Goal: Book appointment/travel/reservation

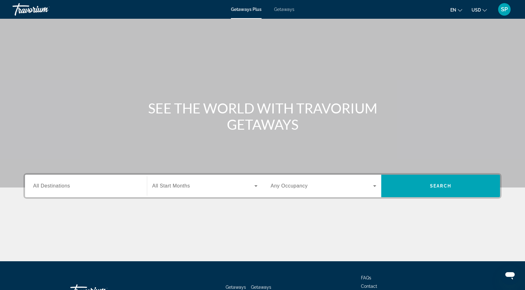
click at [116, 180] on div "Search widget" at bounding box center [86, 186] width 106 height 18
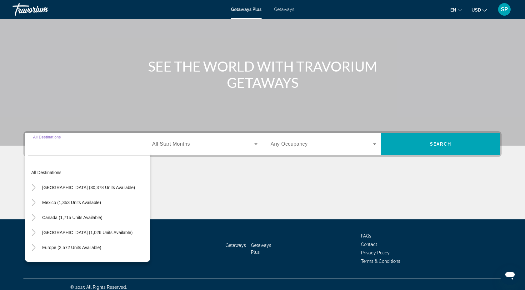
scroll to position [48, 0]
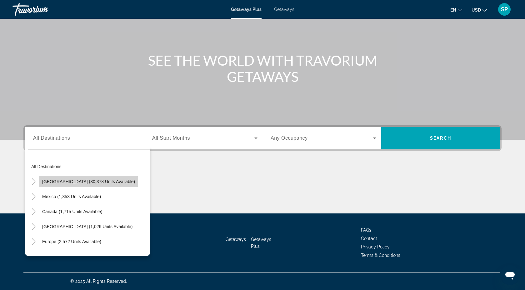
click at [111, 183] on span "[GEOGRAPHIC_DATA] (30,378 units available)" at bounding box center [88, 181] width 93 height 5
type input "**********"
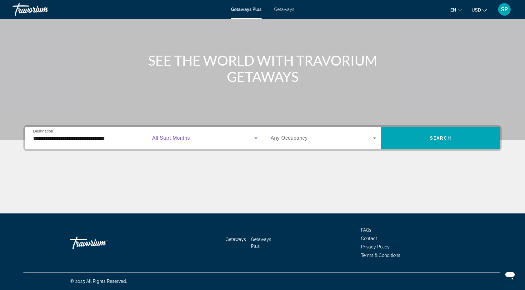
click at [195, 138] on span "Search widget" at bounding box center [203, 137] width 102 height 7
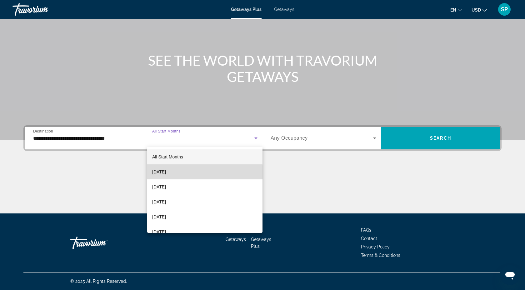
click at [166, 173] on span "[DATE]" at bounding box center [159, 171] width 14 height 7
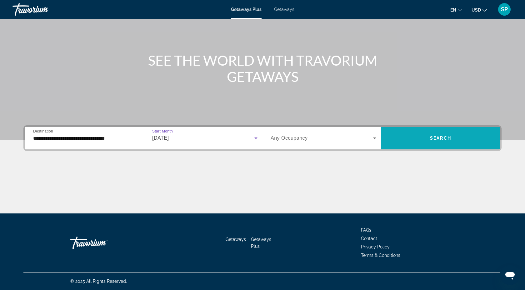
click at [448, 139] on span "Search" at bounding box center [440, 138] width 21 height 5
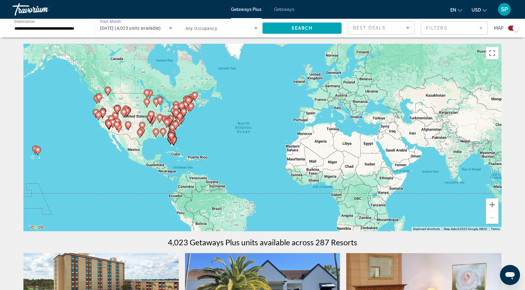
click at [170, 28] on icon "Search widget" at bounding box center [170, 28] width 3 height 2
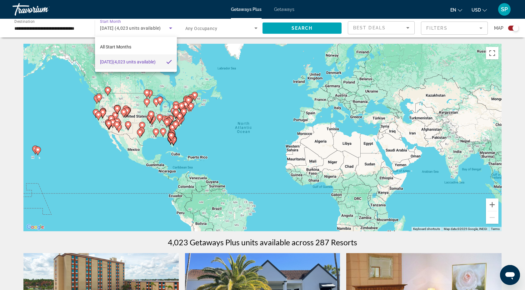
click at [170, 28] on div at bounding box center [262, 145] width 525 height 290
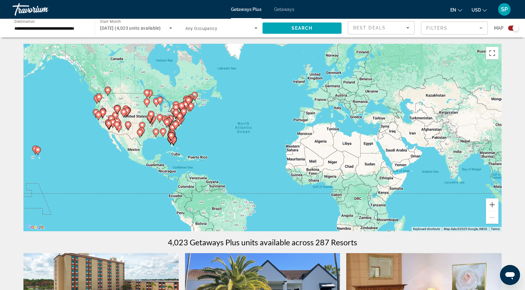
click at [482, 28] on mat-form-field "Filters" at bounding box center [454, 28] width 67 height 13
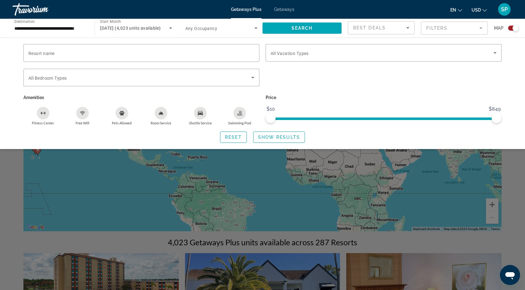
click at [482, 28] on mat-form-field "Filters" at bounding box center [454, 28] width 67 height 13
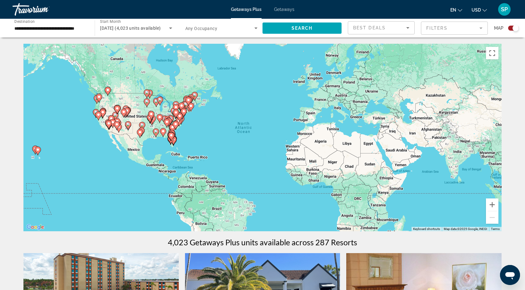
click at [167, 133] on div "To activate drag with keyboard, press Alt + Enter. Once in keyboard drag state,…" at bounding box center [262, 137] width 478 height 187
click at [170, 137] on image "Main content" at bounding box center [171, 135] width 4 height 4
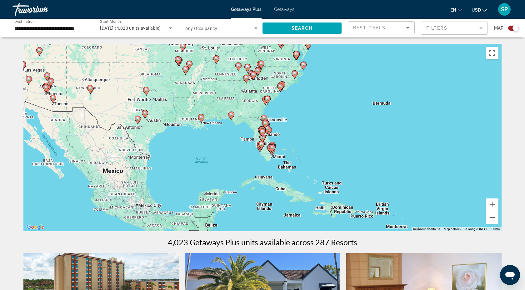
click at [250, 107] on div "To activate drag with keyboard, press Alt + Enter. Once in keyboard drag state,…" at bounding box center [262, 137] width 478 height 187
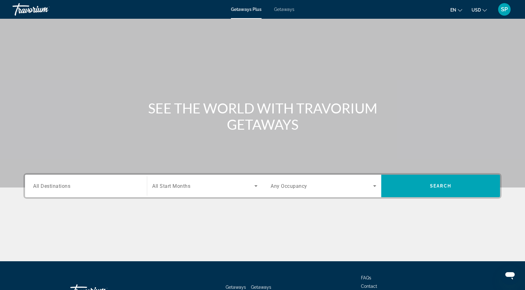
click at [25, 9] on div "Travorium" at bounding box center [43, 9] width 62 height 16
click at [169, 209] on div "Destination All Destinations Start Month All Start Months Occupancy Any Occupan…" at bounding box center [262, 217] width 503 height 88
click at [168, 209] on div "Destination All Destinations Start Month All Start Months Occupancy Any Occupan…" at bounding box center [262, 217] width 503 height 88
drag, startPoint x: 168, startPoint y: 207, endPoint x: 246, endPoint y: 260, distance: 94.0
click at [246, 260] on div "Destination All Destinations Start Month All Start Months Occupancy Any Occupan…" at bounding box center [262, 217] width 503 height 88
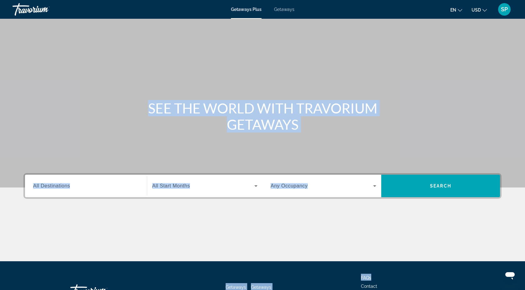
drag, startPoint x: 525, startPoint y: 92, endPoint x: 492, endPoint y: 275, distance: 185.1
click at [492, 275] on div "Skip to main content Getaways Plus Getaways en English Español Français Italian…" at bounding box center [262, 145] width 525 height 290
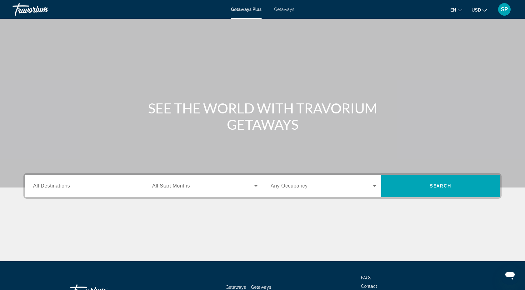
click at [119, 184] on input "Destination All Destinations" at bounding box center [86, 185] width 106 height 7
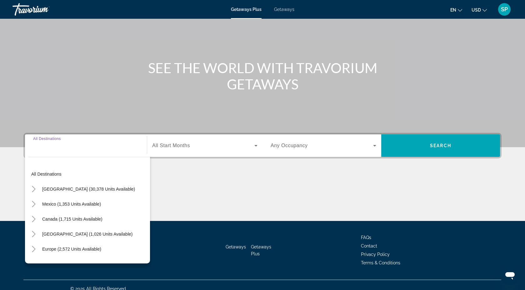
scroll to position [48, 0]
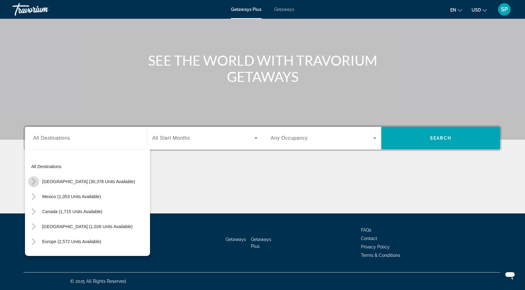
click at [35, 180] on icon "Toggle United States (30,378 units available)" at bounding box center [34, 181] width 6 height 6
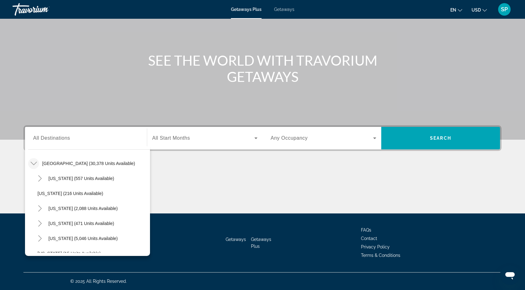
drag, startPoint x: 147, startPoint y: 167, endPoint x: 143, endPoint y: 244, distance: 77.6
drag, startPoint x: 144, startPoint y: 159, endPoint x: 122, endPoint y: 290, distance: 132.9
click at [122, 242] on div "Skip to main content Getaways Plus Getaways en English Español Français Italian…" at bounding box center [262, 97] width 525 height 290
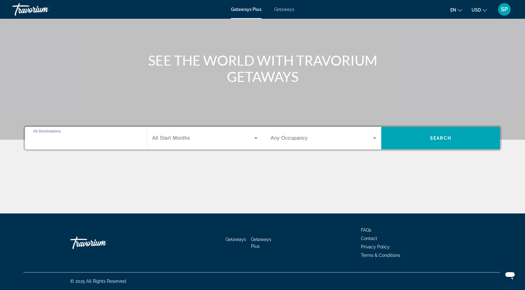
click at [119, 137] on input "Destination All Destinations" at bounding box center [86, 138] width 106 height 7
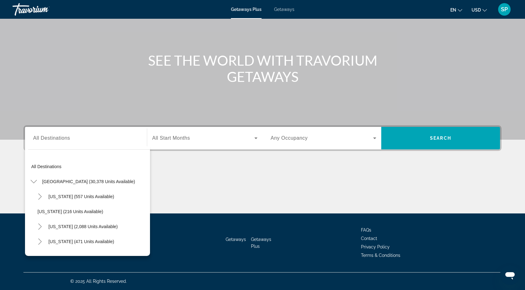
drag, startPoint x: 148, startPoint y: 192, endPoint x: 145, endPoint y: 258, distance: 66.9
click at [145, 242] on div "Skip to main content Getaways Plus Getaways en English Español Français Italian…" at bounding box center [262, 97] width 525 height 290
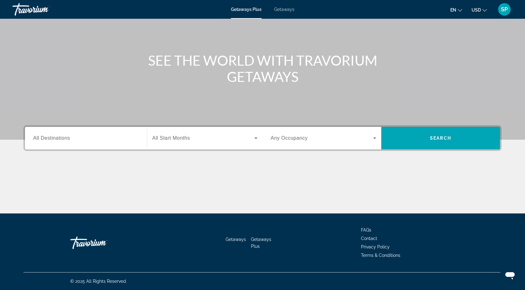
click at [113, 145] on div "Search widget" at bounding box center [86, 138] width 106 height 18
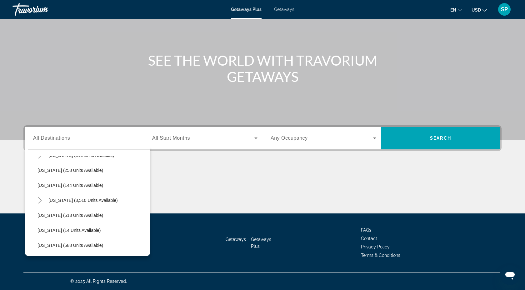
scroll to position [0, 0]
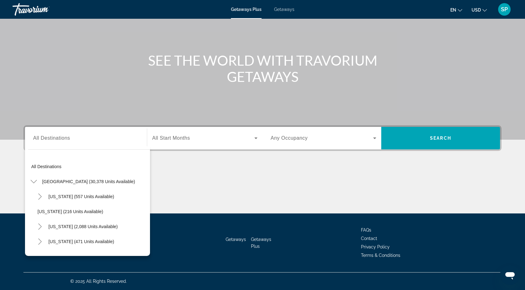
drag, startPoint x: 30, startPoint y: 230, endPoint x: 142, endPoint y: 241, distance: 113.0
click at [142, 241] on div "[US_STATE] (471 units available)" at bounding box center [92, 241] width 116 height 15
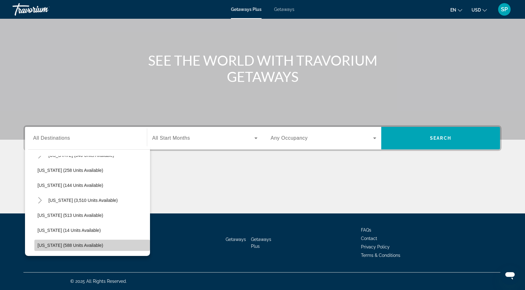
click at [142, 240] on span "Search widget" at bounding box center [92, 245] width 116 height 15
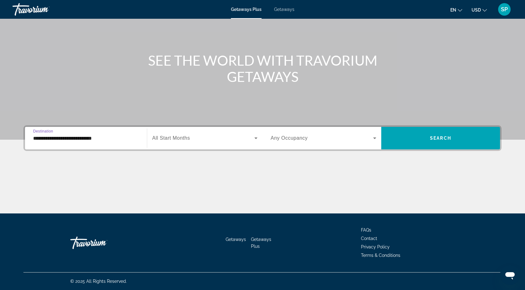
click at [134, 136] on input "**********" at bounding box center [86, 138] width 106 height 7
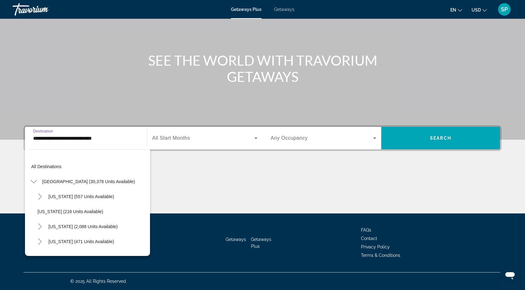
scroll to position [547, 0]
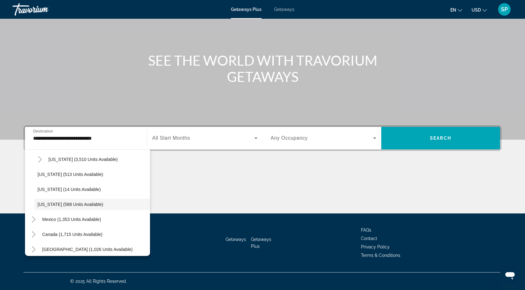
click at [145, 228] on div "Canada (1,715 units available)" at bounding box center [89, 234] width 122 height 15
drag, startPoint x: 147, startPoint y: 221, endPoint x: 142, endPoint y: 127, distance: 94.5
click at [142, 127] on div "**********" at bounding box center [86, 138] width 116 height 22
click at [132, 164] on div "[US_STATE] (3,510 units available)" at bounding box center [92, 159] width 116 height 15
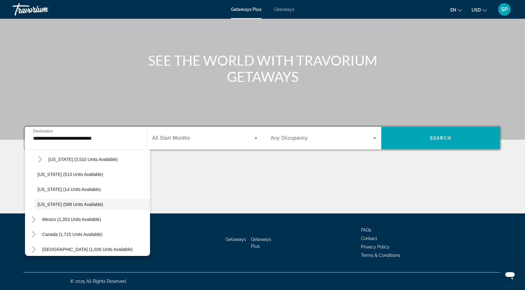
scroll to position [0, 0]
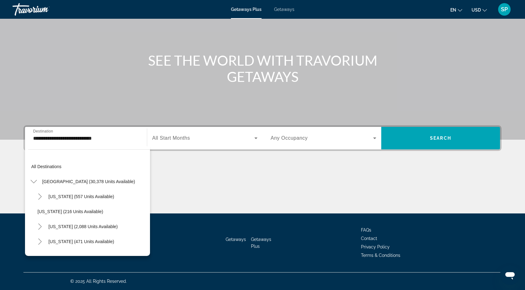
click at [135, 229] on div "[US_STATE] (2,088 units available)" at bounding box center [92, 226] width 116 height 15
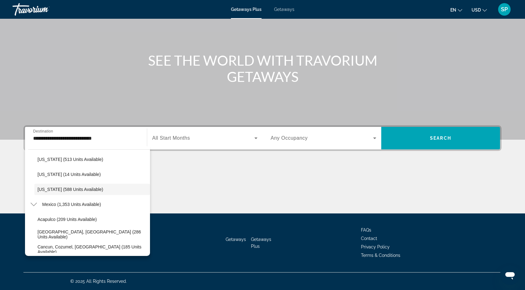
scroll to position [697, 0]
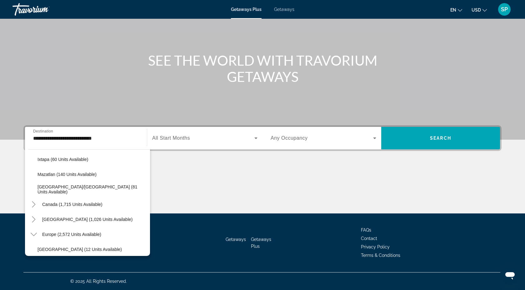
click at [135, 229] on div "Europe (2,572 units available)" at bounding box center [89, 234] width 122 height 15
click at [139, 179] on span "Search widget" at bounding box center [92, 174] width 116 height 15
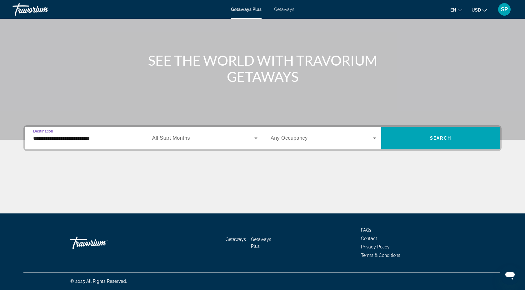
scroll to position [35, 0]
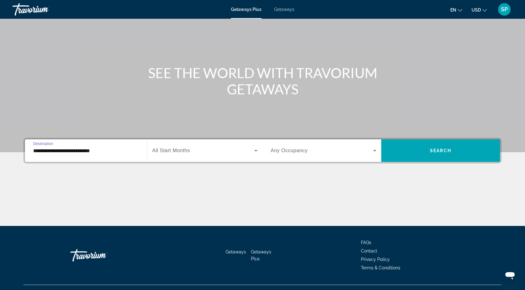
click at [132, 149] on input "**********" at bounding box center [86, 150] width 106 height 7
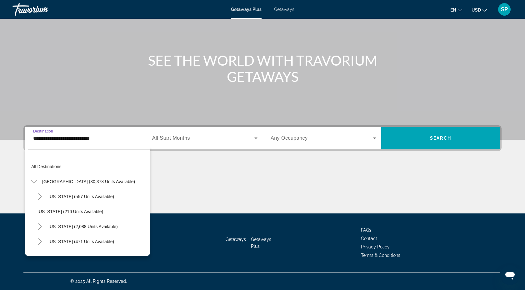
scroll to position [667, 0]
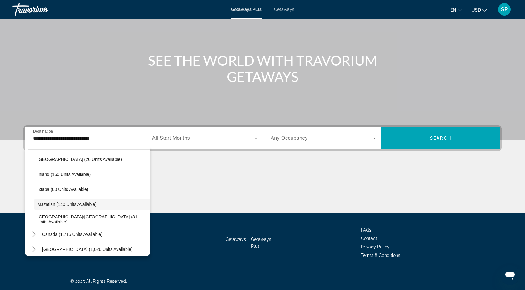
drag, startPoint x: 146, startPoint y: 204, endPoint x: 124, endPoint y: 140, distance: 67.8
click at [124, 140] on div "**********" at bounding box center [86, 138] width 116 height 22
click at [147, 132] on div "Start Month All Start Months" at bounding box center [204, 137] width 115 height 17
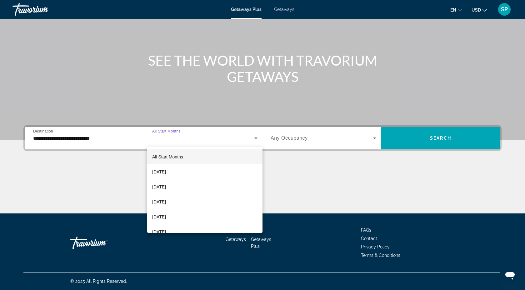
click at [120, 135] on div at bounding box center [262, 145] width 525 height 290
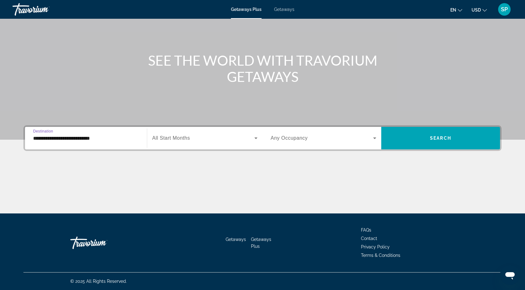
click at [102, 141] on input "**********" at bounding box center [86, 138] width 106 height 7
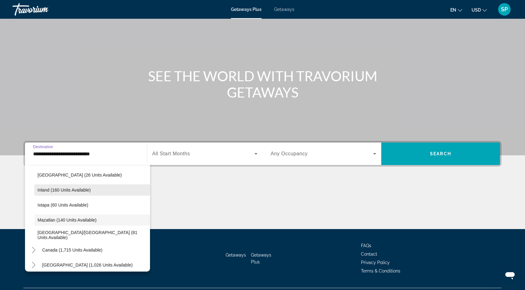
scroll to position [23, 0]
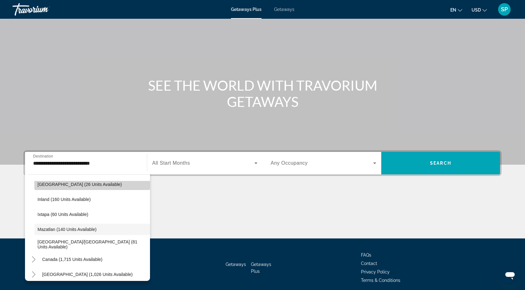
click at [42, 183] on span "Gulf of Mexico (26 units available)" at bounding box center [79, 184] width 84 height 5
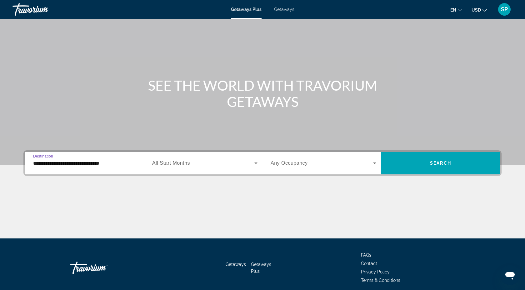
scroll to position [48, 0]
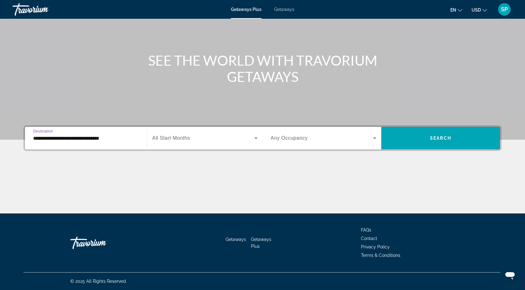
click at [106, 139] on input "**********" at bounding box center [86, 138] width 106 height 7
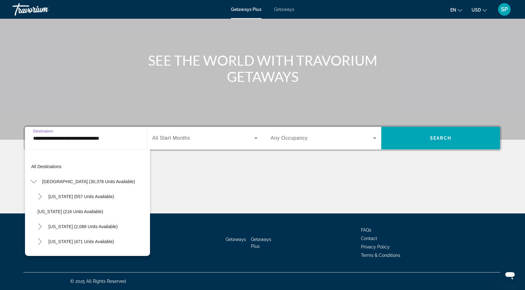
scroll to position [622, 0]
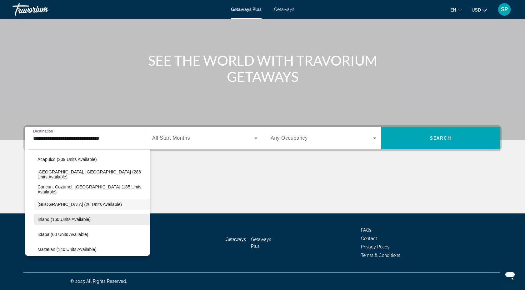
click at [149, 213] on span "Search widget" at bounding box center [92, 219] width 116 height 15
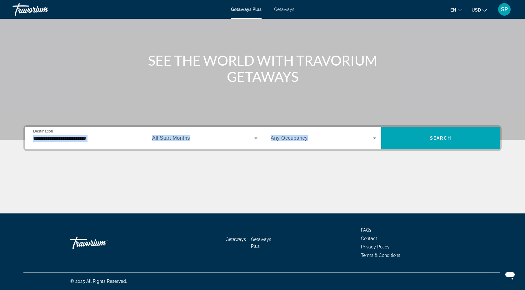
drag, startPoint x: 149, startPoint y: 213, endPoint x: 119, endPoint y: 136, distance: 82.6
click at [119, 136] on div "**********" at bounding box center [262, 169] width 503 height 88
click at [119, 136] on input "**********" at bounding box center [86, 138] width 106 height 7
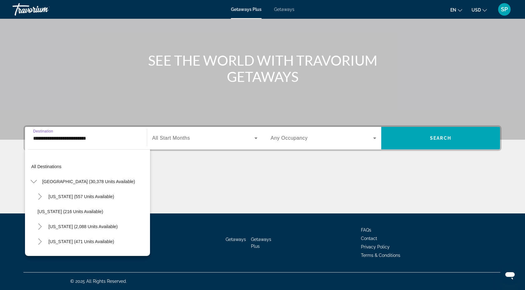
scroll to position [637, 0]
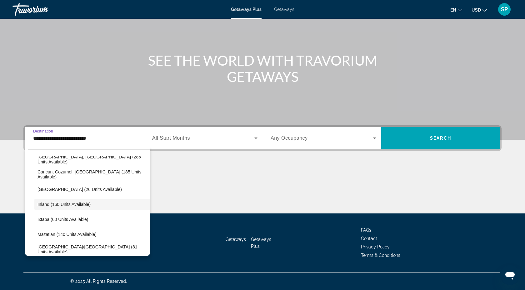
click at [93, 142] on div "**********" at bounding box center [86, 138] width 106 height 18
click at [111, 155] on div "All destinations United States (30,378 units available) Arizona (557 units avai…" at bounding box center [87, 201] width 125 height 110
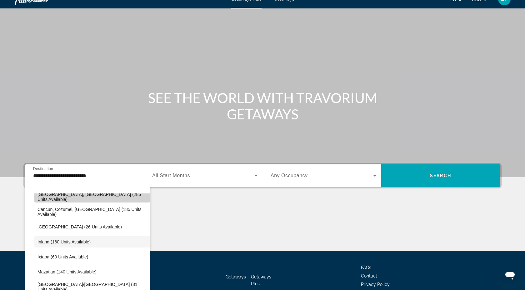
click at [35, 203] on span "Search widget" at bounding box center [92, 196] width 116 height 15
type input "**********"
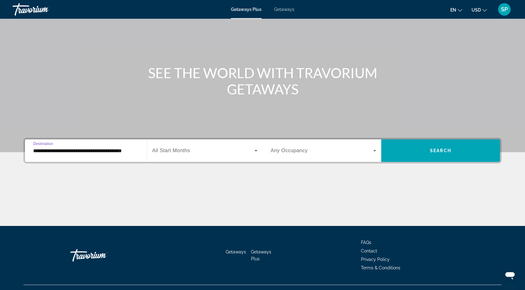
scroll to position [23, 0]
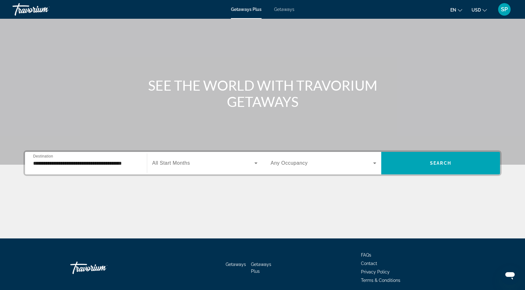
click at [116, 154] on div "**********" at bounding box center [86, 163] width 116 height 22
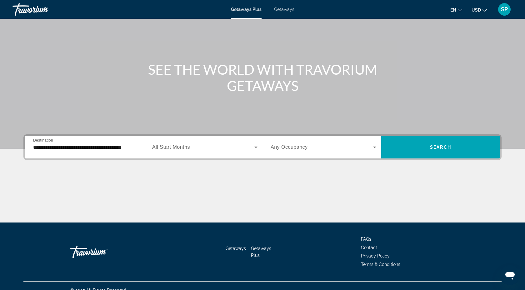
scroll to position [48, 0]
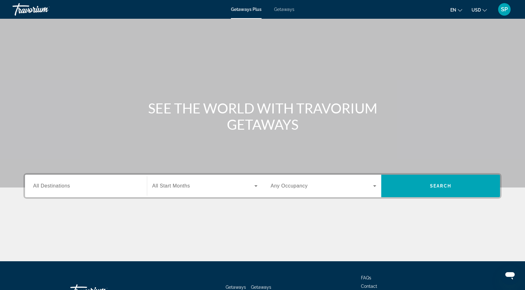
click at [138, 184] on input "Destination All Destinations" at bounding box center [86, 185] width 106 height 7
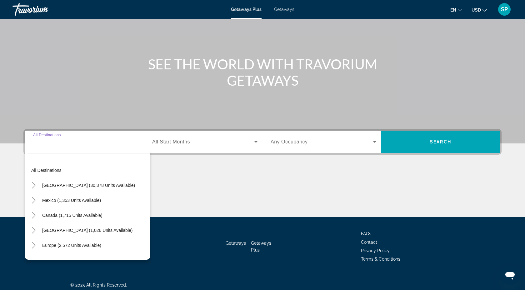
scroll to position [48, 0]
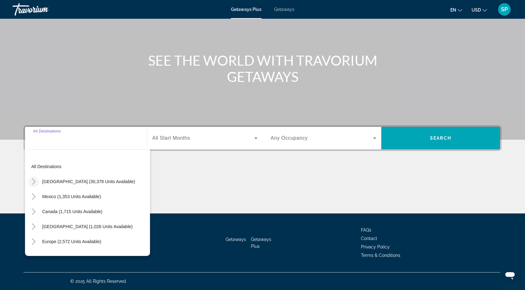
click at [34, 181] on icon "Toggle United States (30,378 units available)" at bounding box center [33, 181] width 3 height 6
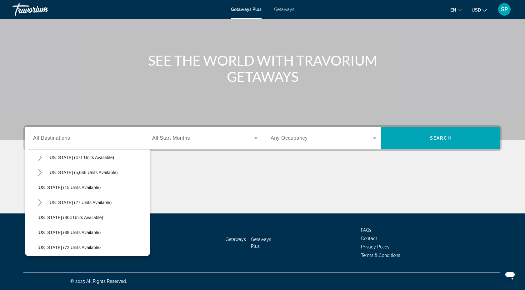
scroll to position [83, 0]
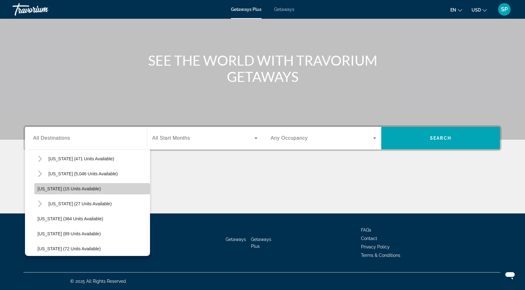
click at [52, 189] on span "[US_STATE] (15 units available)" at bounding box center [68, 188] width 63 height 5
type input "**********"
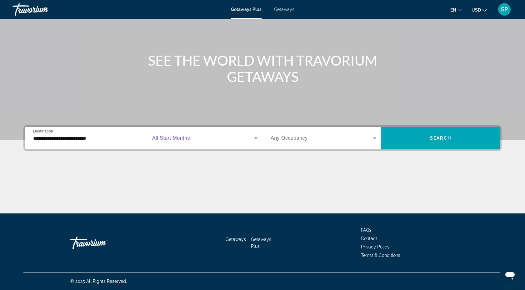
click at [202, 137] on span "Search widget" at bounding box center [203, 137] width 102 height 7
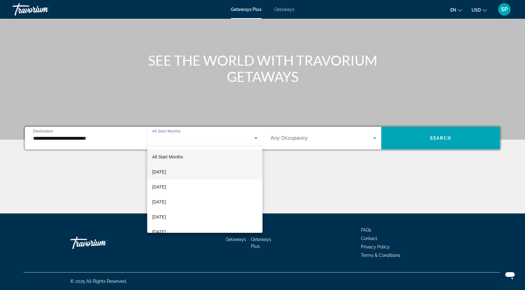
click at [166, 172] on span "[DATE]" at bounding box center [159, 171] width 14 height 7
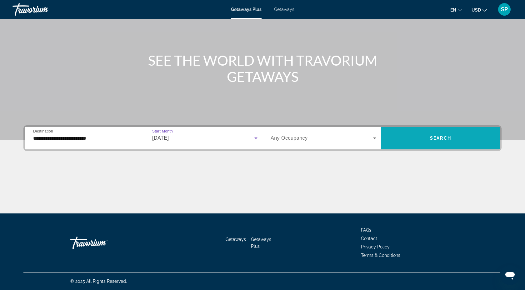
click at [406, 145] on span "Search widget" at bounding box center [440, 138] width 119 height 15
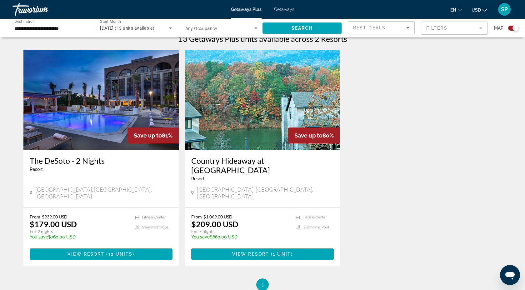
scroll to position [212, 0]
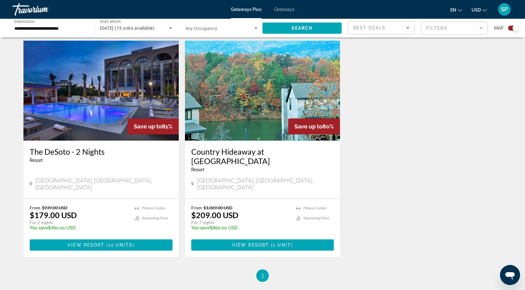
click at [246, 167] on div "Resort - This is an adults only resort" at bounding box center [262, 169] width 143 height 5
click at [261, 130] on img "Main content" at bounding box center [262, 91] width 155 height 100
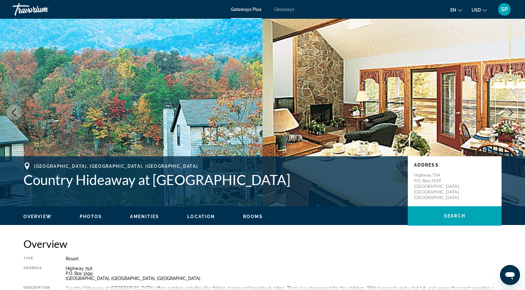
click at [94, 219] on span "Photos" at bounding box center [91, 216] width 22 height 5
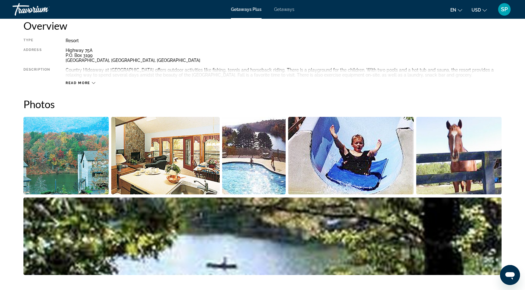
scroll to position [278, 0]
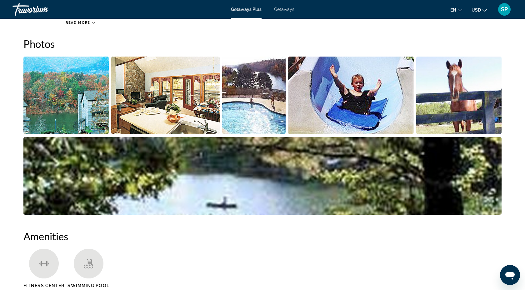
click at [91, 115] on img "Open full-screen image slider" at bounding box center [65, 95] width 85 height 77
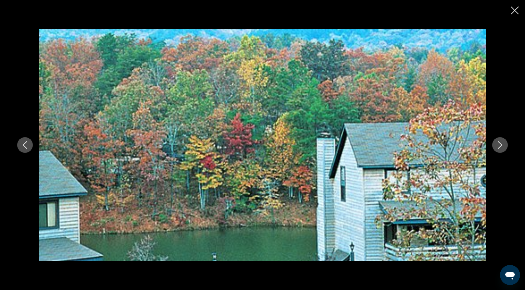
click at [192, 97] on img "Main content" at bounding box center [262, 145] width 447 height 232
click at [503, 145] on icon "Next image" at bounding box center [499, 144] width 7 height 7
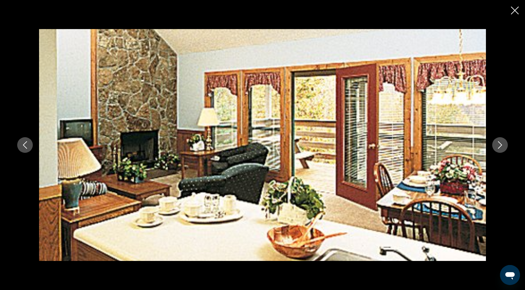
click at [503, 145] on icon "Next image" at bounding box center [499, 144] width 7 height 7
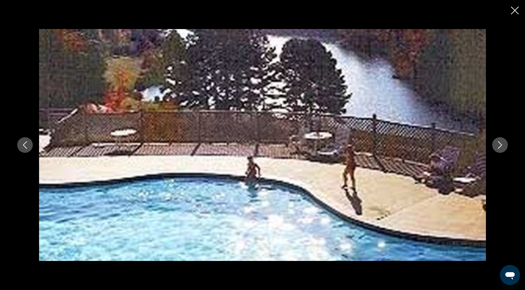
click at [503, 145] on icon "Next image" at bounding box center [499, 144] width 7 height 7
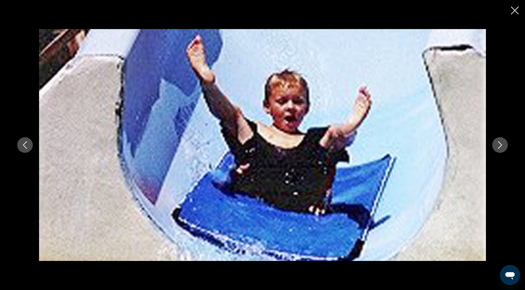
click at [503, 145] on icon "Next image" at bounding box center [499, 144] width 7 height 7
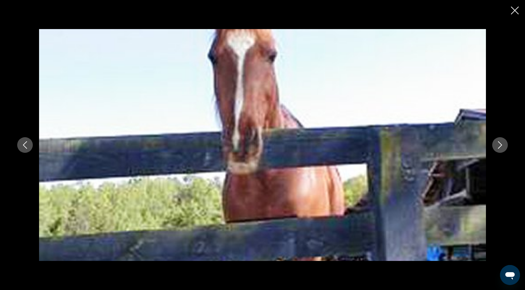
click at [503, 145] on icon "Next image" at bounding box center [499, 144] width 7 height 7
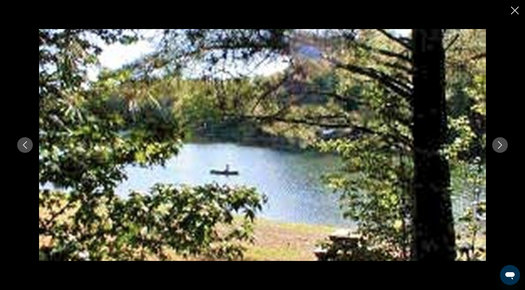
click at [503, 145] on icon "Next image" at bounding box center [499, 144] width 7 height 7
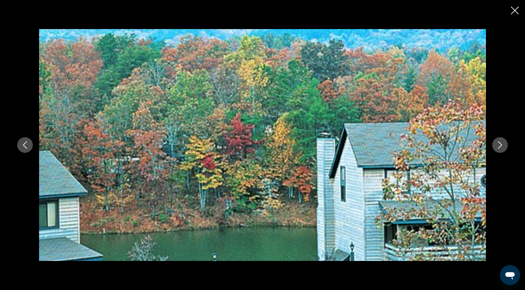
click at [503, 145] on icon "Next image" at bounding box center [499, 144] width 7 height 7
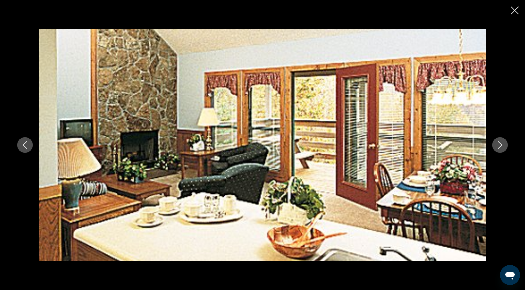
click at [514, 9] on icon "Close slideshow" at bounding box center [515, 11] width 8 height 8
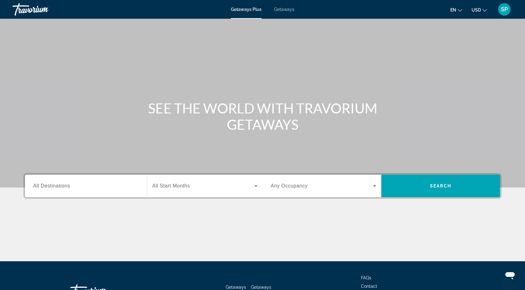
click at [284, 10] on span "Getaways" at bounding box center [284, 9] width 20 height 5
click at [107, 189] on input "Destination All Destinations" at bounding box center [86, 185] width 106 height 7
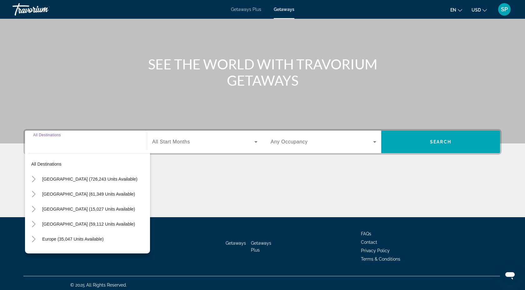
scroll to position [48, 0]
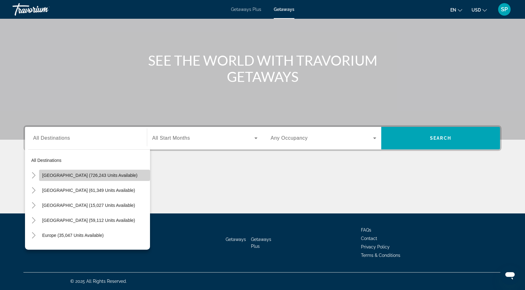
click at [115, 174] on span "[GEOGRAPHIC_DATA] (726,243 units available)" at bounding box center [89, 175] width 95 height 5
type input "**********"
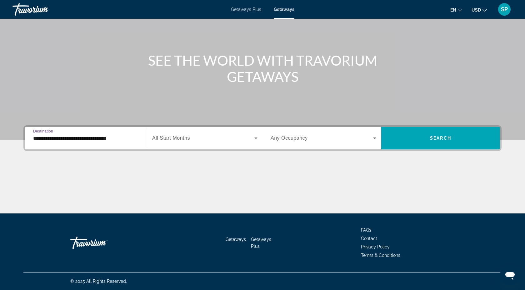
click at [125, 137] on input "**********" at bounding box center [86, 138] width 106 height 7
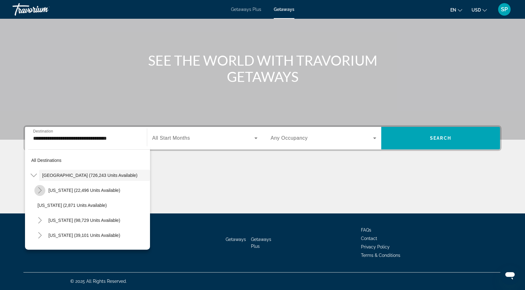
click at [43, 191] on mat-icon "Toggle Arizona (22,496 units available)" at bounding box center [39, 190] width 11 height 11
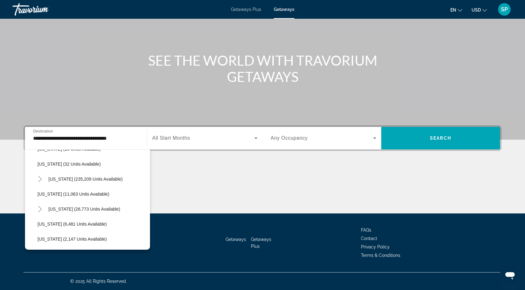
scroll to position [162, 0]
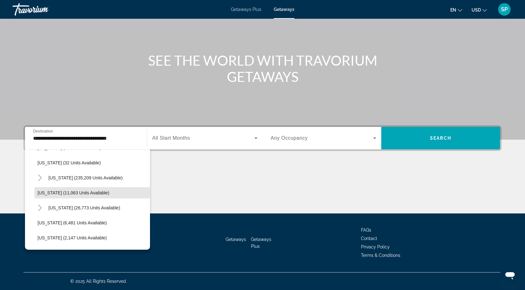
click at [43, 191] on span "Georgia (11,063 units available)" at bounding box center [73, 192] width 72 height 5
type input "**********"
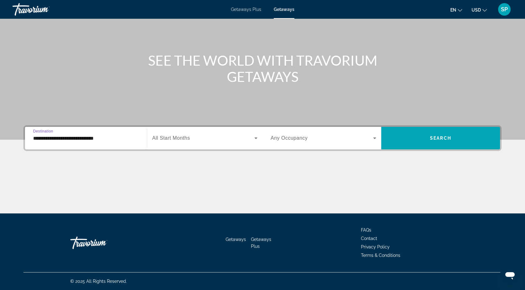
click at [213, 142] on div "Search widget" at bounding box center [204, 137] width 105 height 17
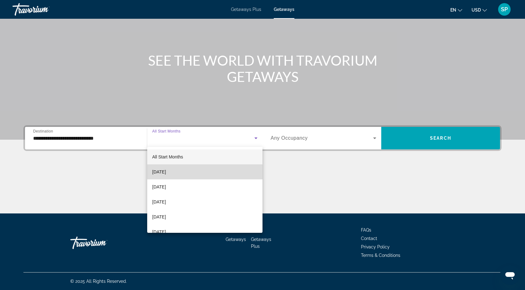
click at [166, 175] on span "[DATE]" at bounding box center [159, 171] width 14 height 7
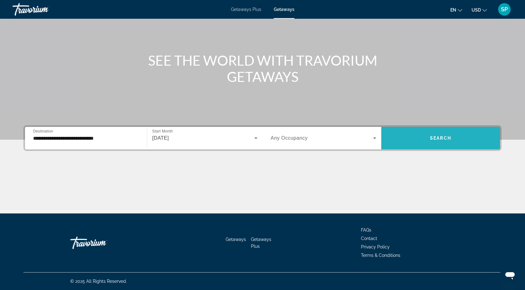
click at [421, 137] on span "Search widget" at bounding box center [440, 138] width 119 height 15
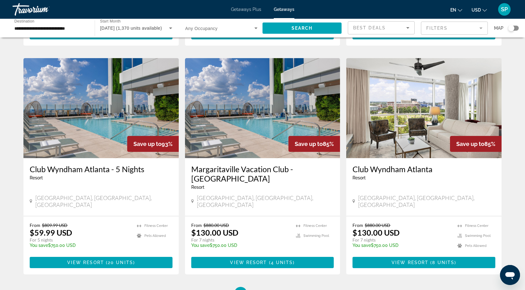
scroll to position [700, 0]
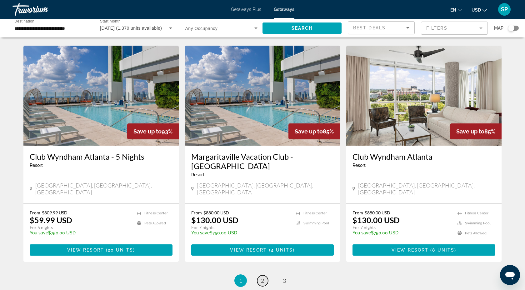
click at [262, 277] on span "2" at bounding box center [262, 280] width 3 height 7
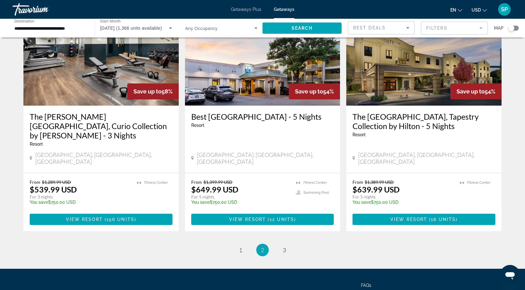
scroll to position [749, 0]
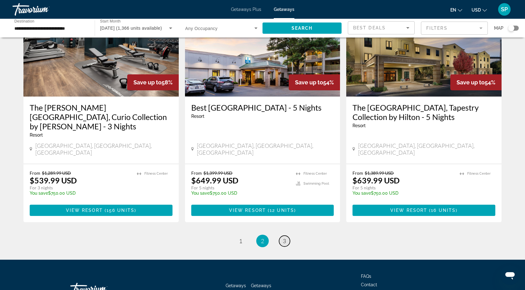
click at [286, 236] on link "page 3" at bounding box center [284, 241] width 11 height 11
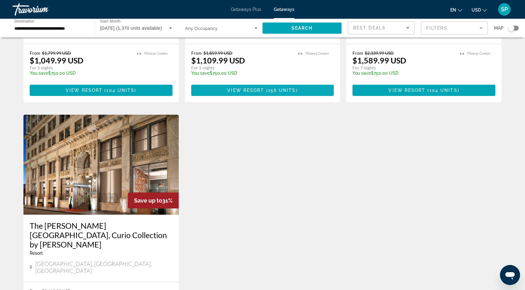
scroll to position [412, 0]
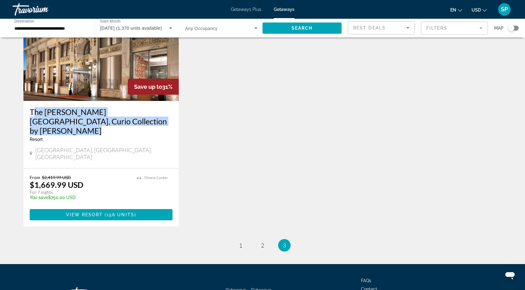
scroll to position [537, 0]
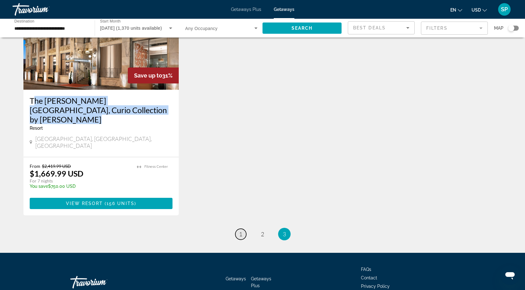
click at [239, 231] on span "1" at bounding box center [240, 234] width 3 height 7
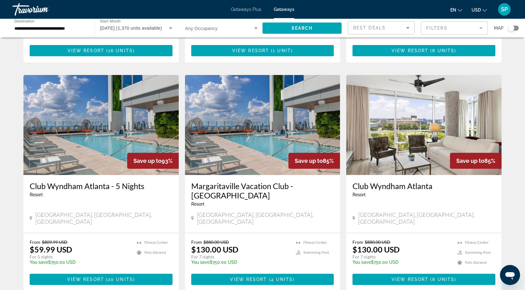
scroll to position [675, 0]
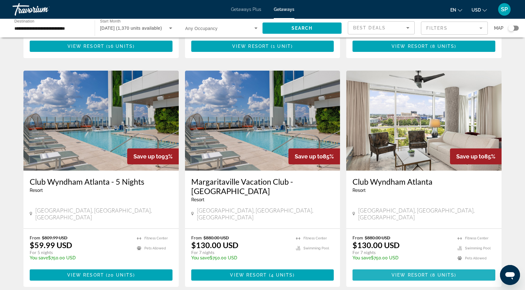
click at [431, 272] on span "( 8 units )" at bounding box center [442, 274] width 28 height 5
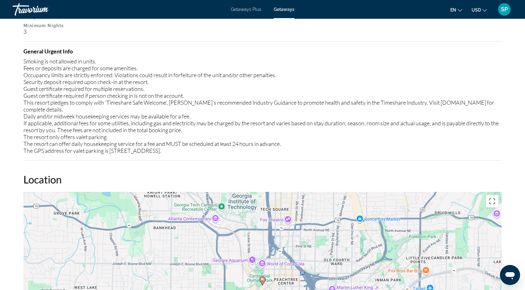
scroll to position [787, 0]
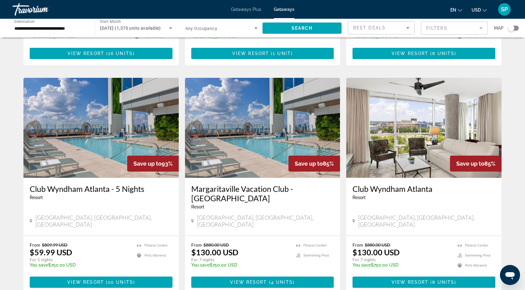
scroll to position [675, 0]
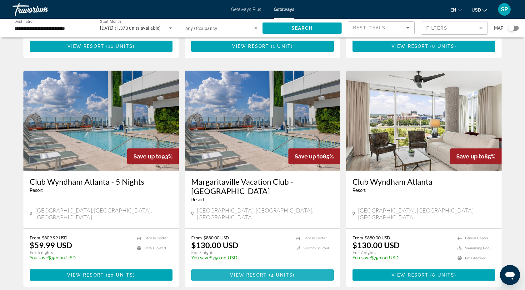
click at [260, 272] on span "View Resort" at bounding box center [248, 274] width 37 height 5
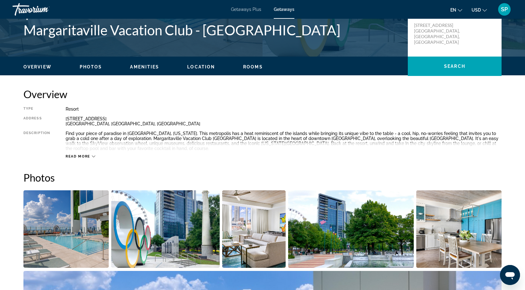
scroll to position [150, 0]
click at [92, 157] on icon "Main content" at bounding box center [93, 155] width 3 height 3
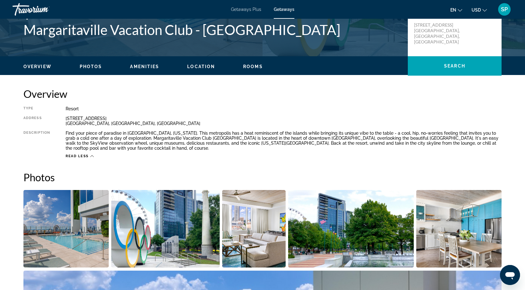
click at [81, 156] on span "Read less" at bounding box center [77, 156] width 23 height 4
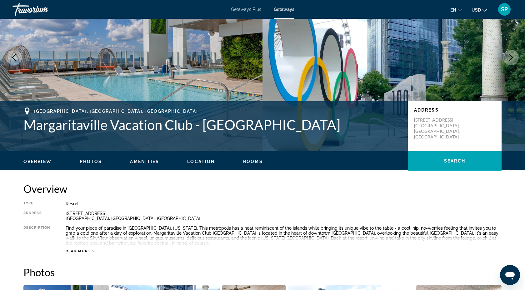
click at [86, 249] on span "Read more" at bounding box center [78, 251] width 25 height 4
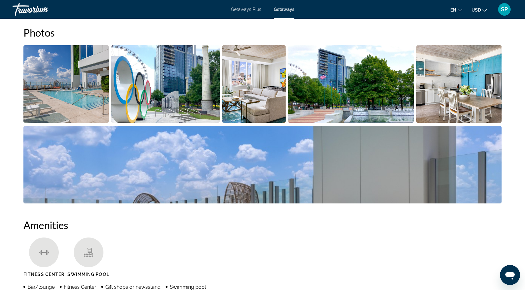
scroll to position [280, 0]
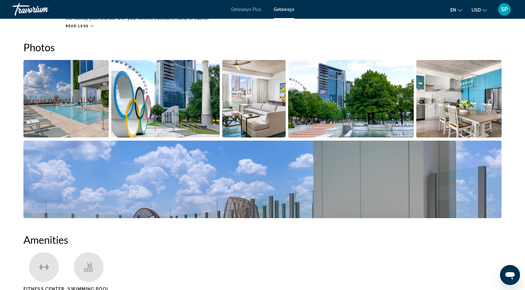
click at [81, 92] on img "Open full-screen image slider" at bounding box center [65, 98] width 85 height 77
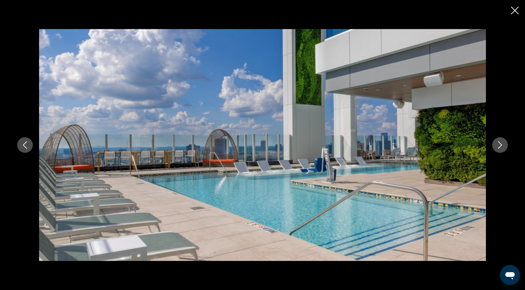
click at [502, 145] on icon "Next image" at bounding box center [499, 144] width 7 height 7
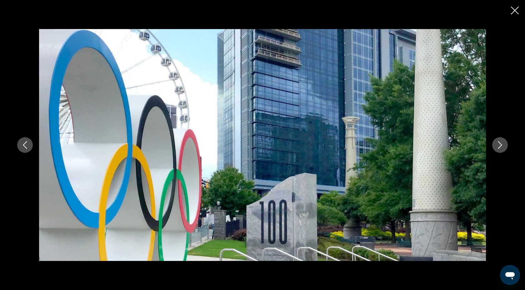
click at [502, 145] on icon "Next image" at bounding box center [499, 144] width 7 height 7
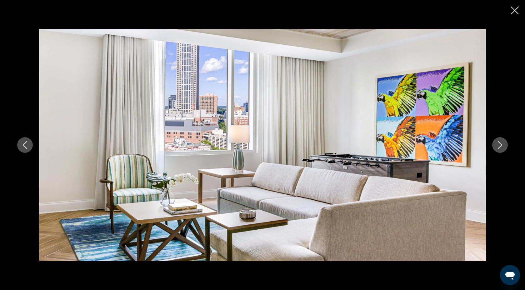
click at [502, 145] on icon "Next image" at bounding box center [499, 144] width 7 height 7
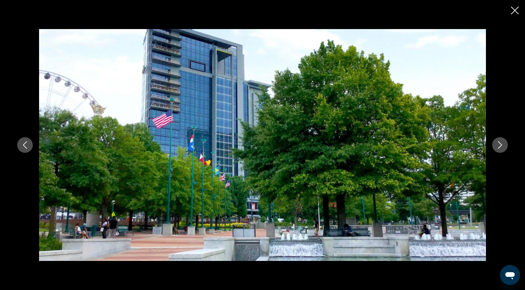
click at [502, 145] on icon "Next image" at bounding box center [499, 144] width 7 height 7
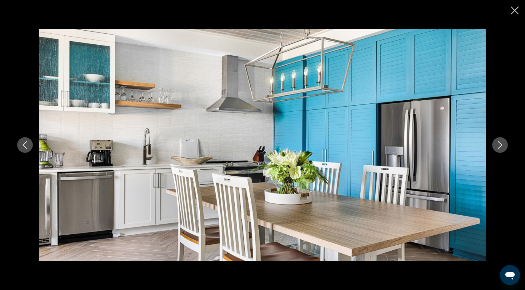
click at [502, 145] on icon "Next image" at bounding box center [499, 144] width 7 height 7
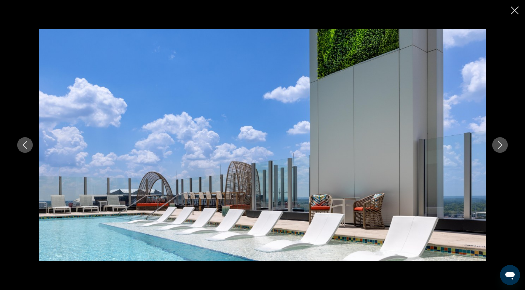
click at [502, 145] on icon "Next image" at bounding box center [499, 144] width 7 height 7
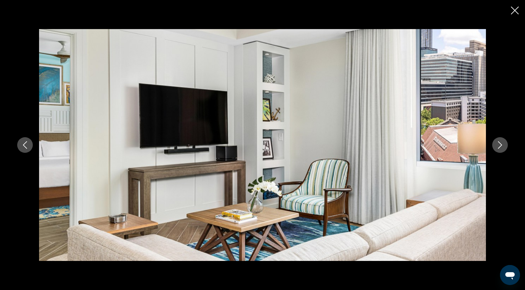
click at [502, 145] on icon "Next image" at bounding box center [499, 144] width 7 height 7
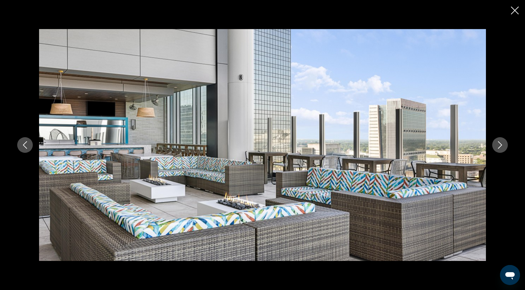
click at [502, 145] on icon "Next image" at bounding box center [499, 144] width 7 height 7
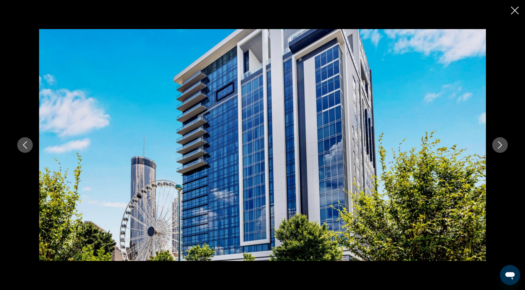
click at [502, 145] on icon "Next image" at bounding box center [499, 144] width 7 height 7
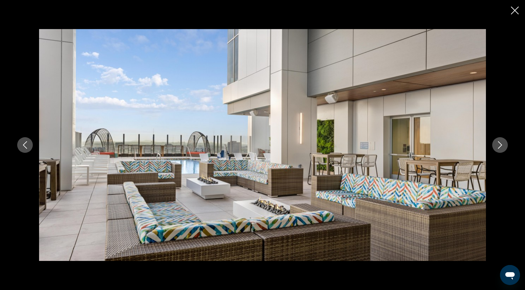
click at [502, 145] on icon "Next image" at bounding box center [499, 144] width 7 height 7
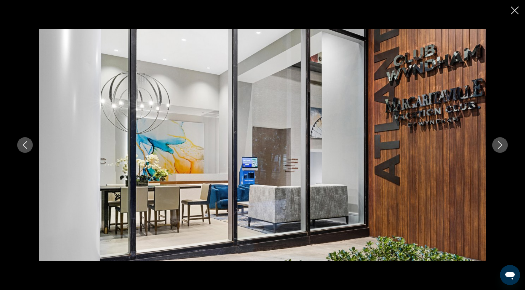
click at [502, 145] on icon "Next image" at bounding box center [499, 144] width 7 height 7
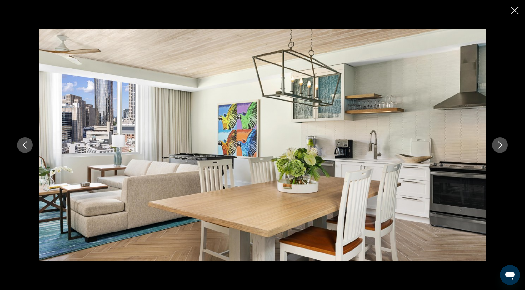
click at [502, 145] on icon "Next image" at bounding box center [499, 144] width 7 height 7
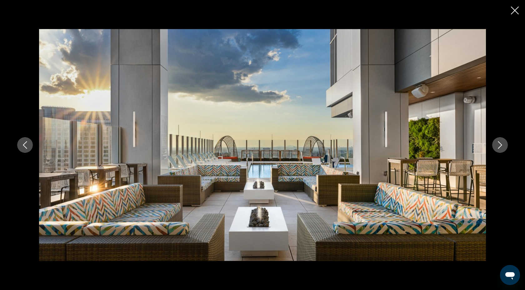
click at [502, 145] on icon "Next image" at bounding box center [499, 144] width 7 height 7
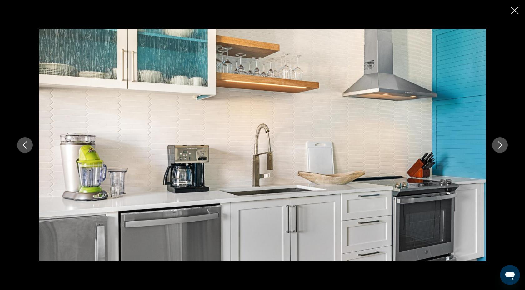
click at [515, 14] on icon "Close slideshow" at bounding box center [515, 11] width 8 height 8
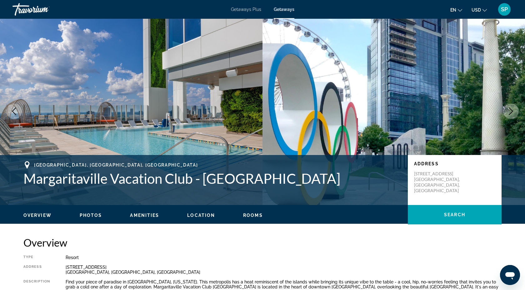
scroll to position [0, 0]
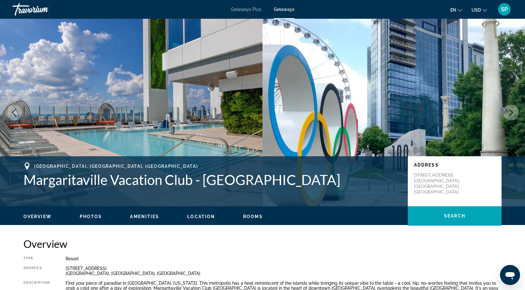
click at [289, 9] on span "Getaways" at bounding box center [284, 9] width 21 height 5
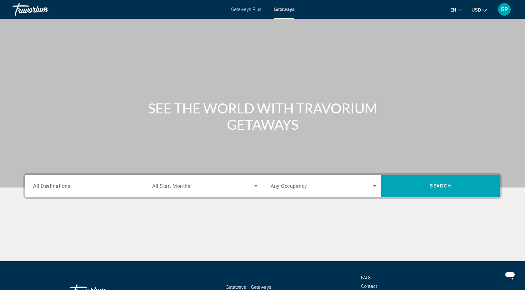
click at [70, 186] on span "All Destinations" at bounding box center [51, 186] width 37 height 6
click at [70, 186] on input "Destination All Destinations" at bounding box center [86, 185] width 106 height 7
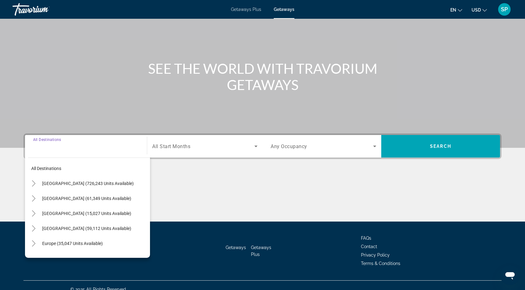
scroll to position [48, 0]
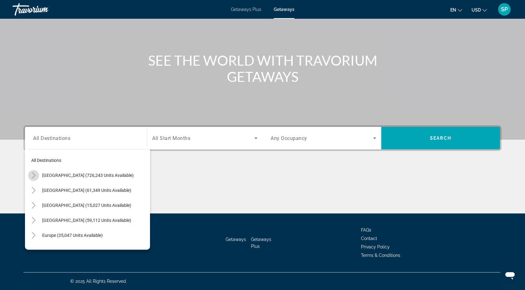
click at [33, 176] on icon "Toggle United States (726,243 units available)" at bounding box center [34, 175] width 6 height 6
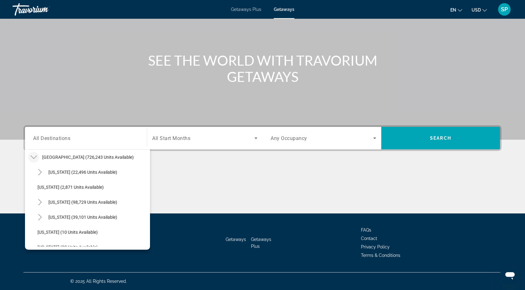
drag, startPoint x: 148, startPoint y: 157, endPoint x: 139, endPoint y: 249, distance: 92.6
click at [139, 249] on div "All destinations United States (726,243 units available) Arizona (22,496 units …" at bounding box center [87, 197] width 125 height 103
drag, startPoint x: 148, startPoint y: 189, endPoint x: 144, endPoint y: 251, distance: 61.7
click at [144, 242] on div "Skip to main content Getaways Plus Getaways en English Español Français Italian…" at bounding box center [262, 97] width 525 height 290
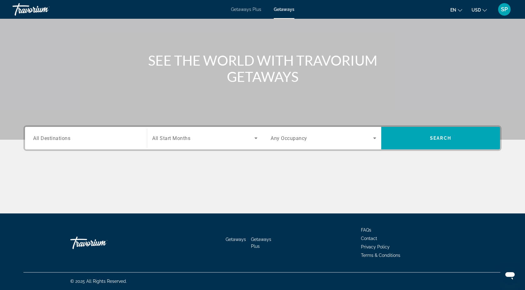
click at [138, 131] on div "Search widget" at bounding box center [86, 138] width 106 height 18
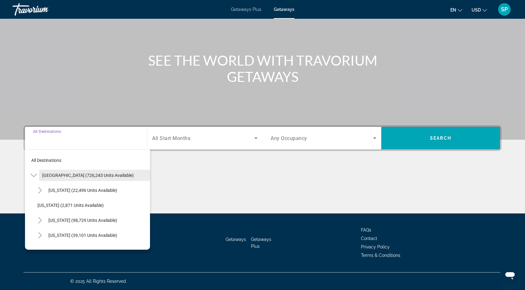
click at [120, 175] on span "Search widget" at bounding box center [94, 175] width 111 height 15
type input "**********"
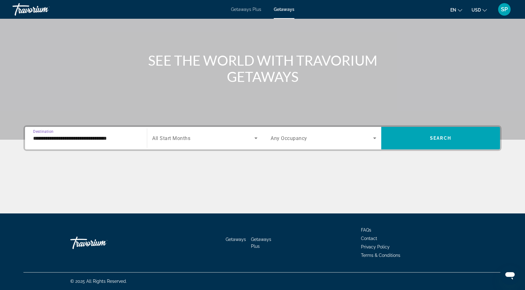
click at [122, 137] on input "**********" at bounding box center [86, 138] width 106 height 7
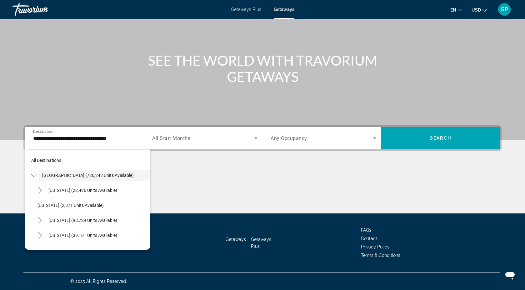
drag, startPoint x: 103, startPoint y: 246, endPoint x: 102, endPoint y: 251, distance: 5.4
click at [102, 242] on div "**********" at bounding box center [262, 97] width 525 height 290
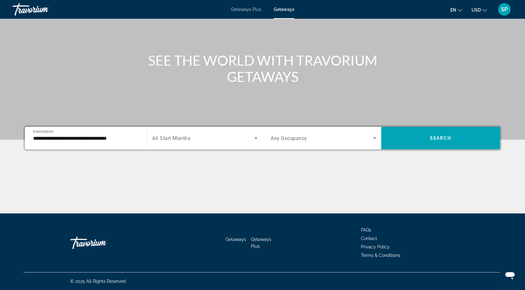
click at [122, 139] on input "**********" at bounding box center [86, 138] width 106 height 7
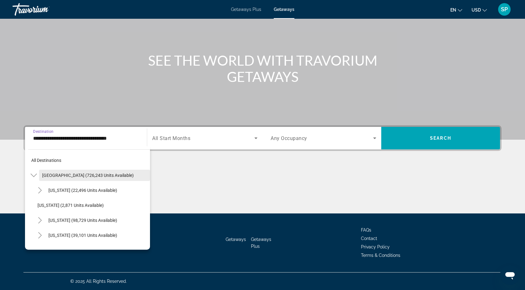
click at [148, 172] on span "Search widget" at bounding box center [94, 175] width 111 height 15
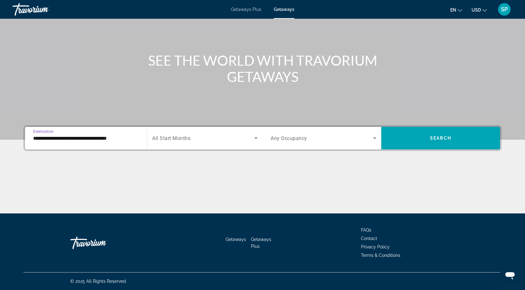
click at [134, 140] on input "**********" at bounding box center [86, 138] width 106 height 7
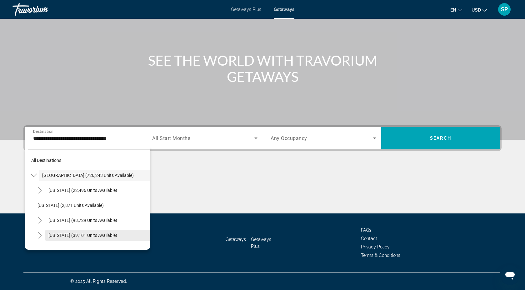
drag, startPoint x: 146, startPoint y: 156, endPoint x: 148, endPoint y: 236, distance: 80.0
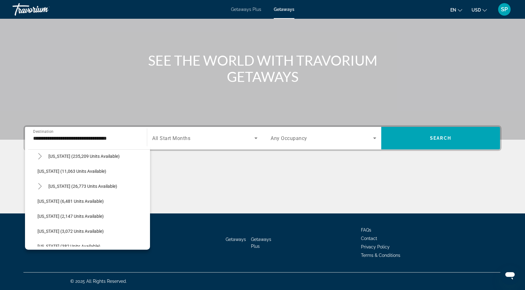
scroll to position [125, 0]
click at [49, 169] on span "Georgia (11,063 units available)" at bounding box center [71, 170] width 69 height 5
type input "**********"
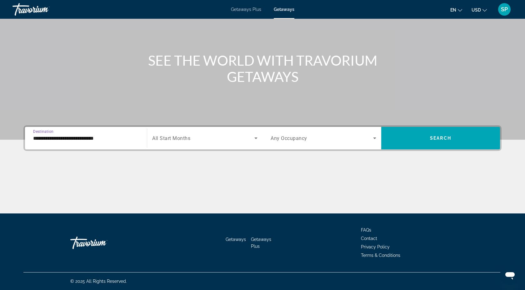
click at [210, 138] on span "Search widget" at bounding box center [203, 137] width 102 height 7
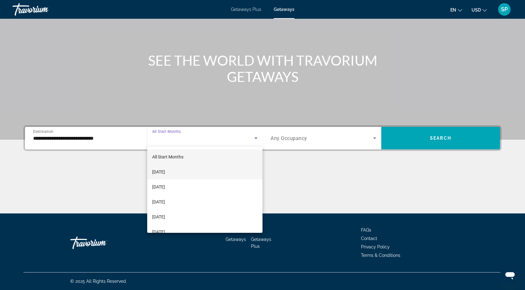
click at [165, 170] on span "[DATE]" at bounding box center [158, 171] width 13 height 7
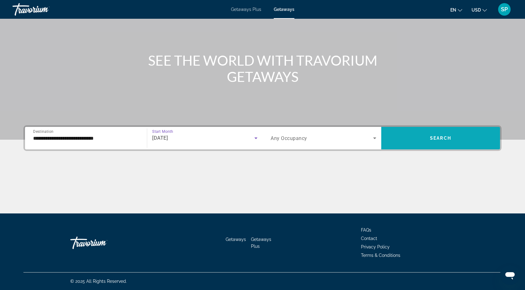
click at [447, 136] on span "Search" at bounding box center [440, 138] width 21 height 5
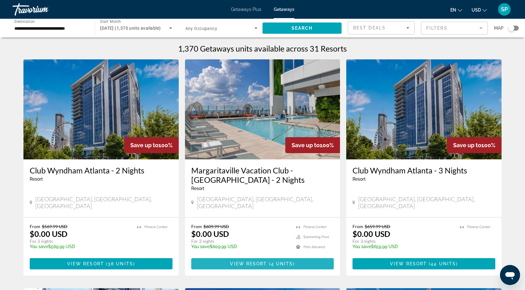
click at [258, 261] on span "View Resort" at bounding box center [248, 263] width 37 height 5
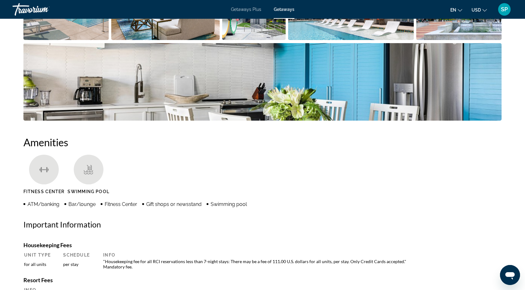
scroll to position [375, 0]
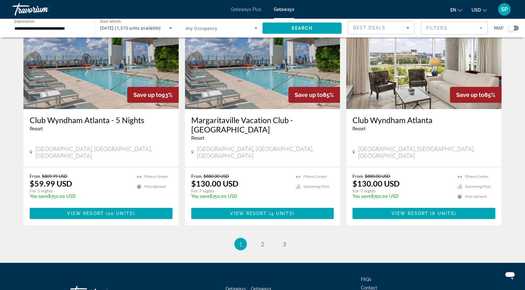
scroll to position [724, 0]
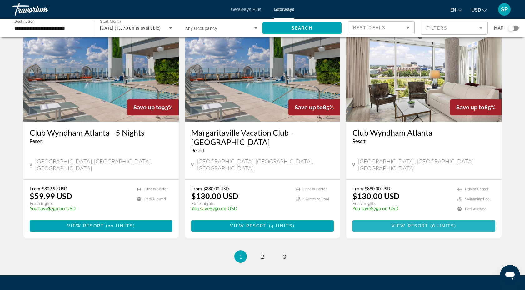
click at [387, 218] on span "Main content" at bounding box center [423, 225] width 143 height 15
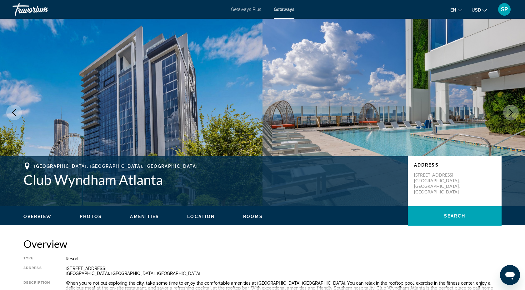
click at [395, 245] on h2 "Overview" at bounding box center [262, 243] width 478 height 12
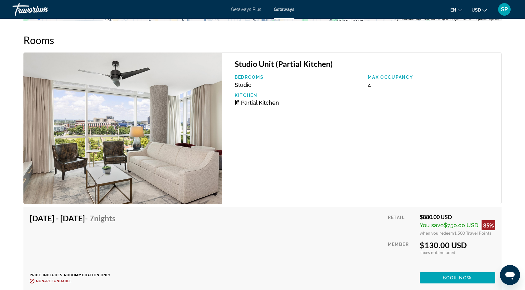
scroll to position [1150, 0]
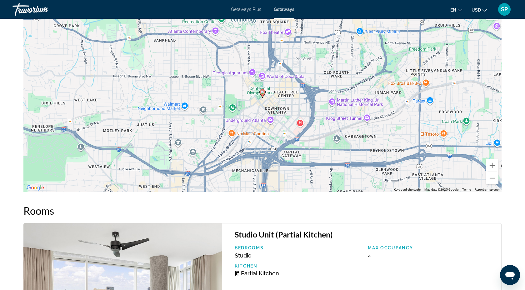
click at [394, 245] on div "Max Occupancy 4" at bounding box center [431, 251] width 133 height 13
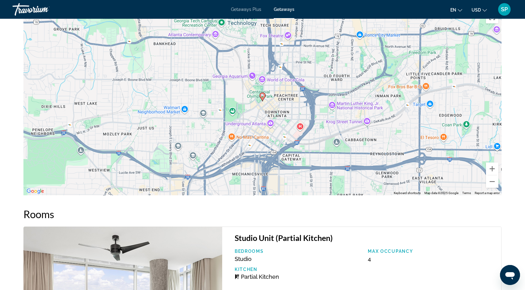
scroll to position [962, 0]
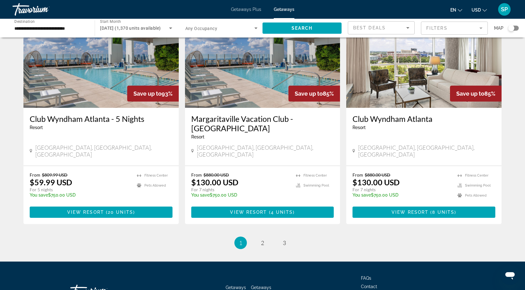
scroll to position [749, 0]
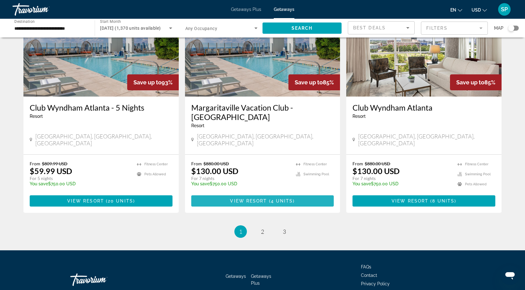
click at [305, 193] on span "Main content" at bounding box center [262, 200] width 143 height 15
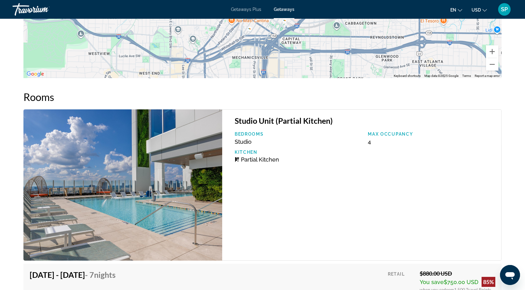
scroll to position [887, 0]
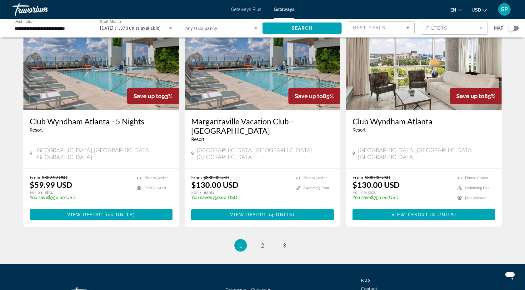
scroll to position [749, 0]
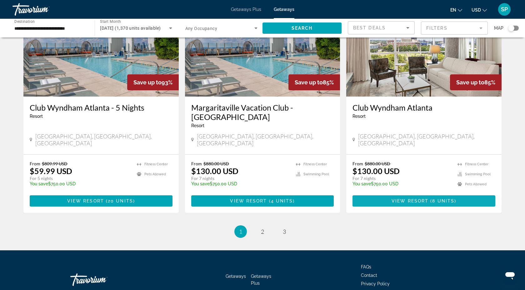
click at [425, 198] on span "View Resort" at bounding box center [410, 200] width 37 height 5
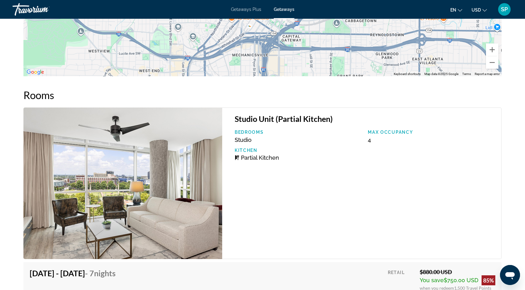
scroll to position [1087, 0]
